Goal: Find specific page/section: Find specific page/section

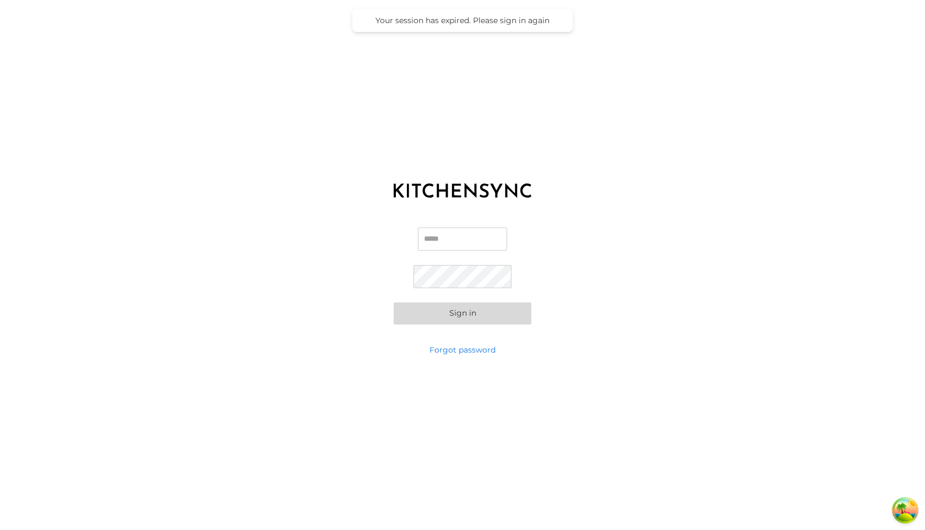
click at [430, 239] on input "Email" at bounding box center [462, 238] width 89 height 23
type input "**********"
click at [394, 302] on button "Sign in" at bounding box center [463, 313] width 138 height 22
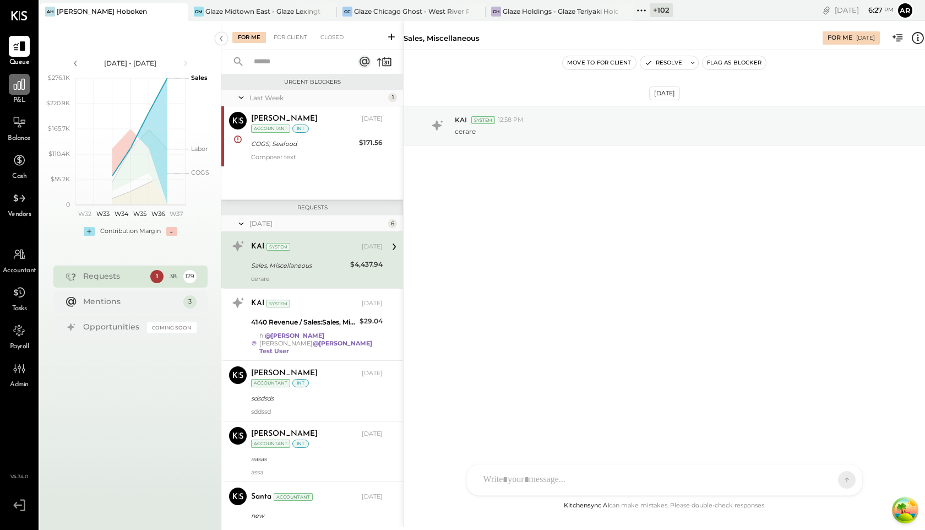
click at [15, 94] on div at bounding box center [19, 84] width 21 height 21
